Goal: Information Seeking & Learning: Learn about a topic

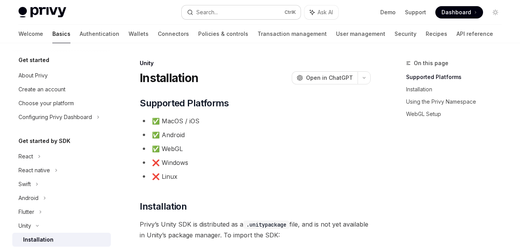
click at [214, 14] on div "Search..." at bounding box center [207, 12] width 22 height 9
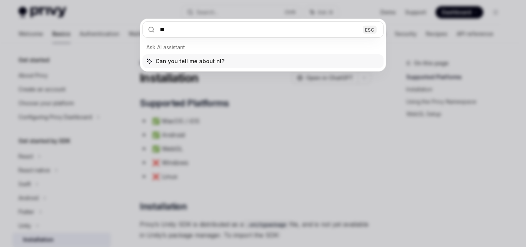
type input "***"
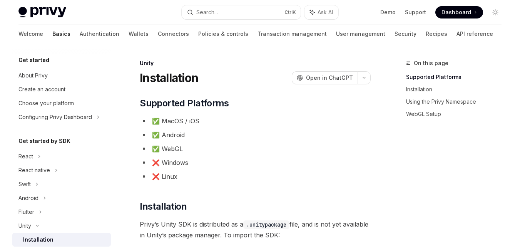
type textarea "*"
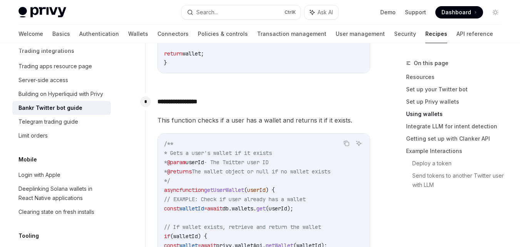
scroll to position [616, 0]
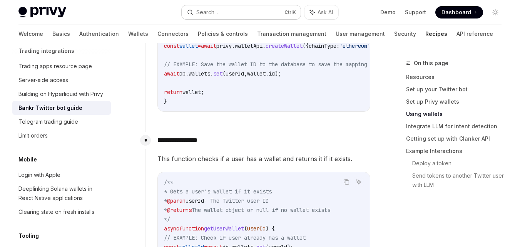
click at [245, 6] on button "Search... Ctrl K" at bounding box center [241, 12] width 119 height 14
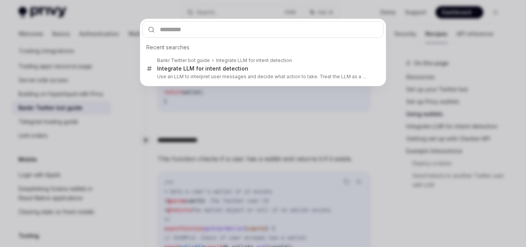
click at [237, 12] on div "Recent searches Bankr Twitter bot guide Integrate LLM for intent detection Inte…" at bounding box center [263, 123] width 526 height 247
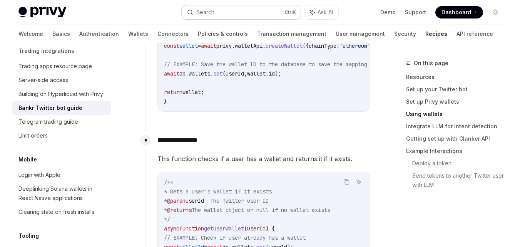
click at [216, 12] on div "Search..." at bounding box center [207, 12] width 22 height 9
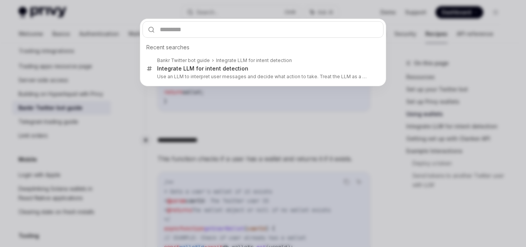
click at [208, 28] on input "text" at bounding box center [262, 29] width 241 height 17
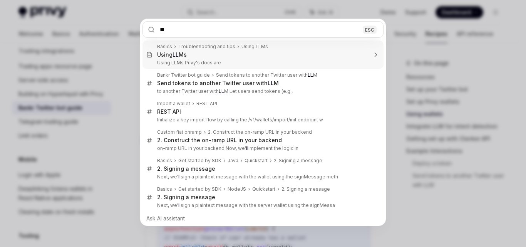
type input "***"
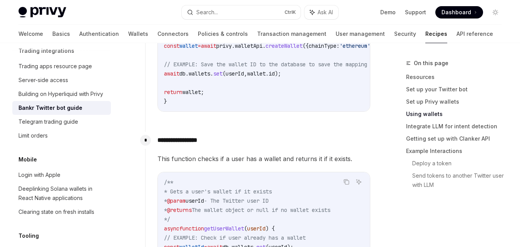
type textarea "*"
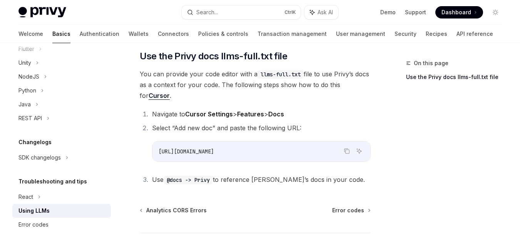
scroll to position [90, 0]
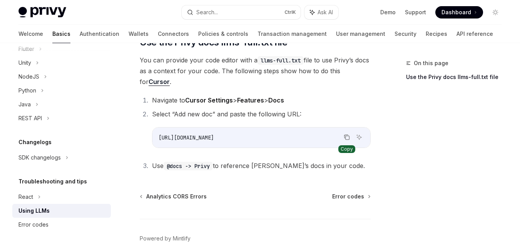
click at [349, 136] on icon "Copy the contents from the code block" at bounding box center [347, 137] width 6 height 6
